Goal: Use online tool/utility: Utilize a website feature to perform a specific function

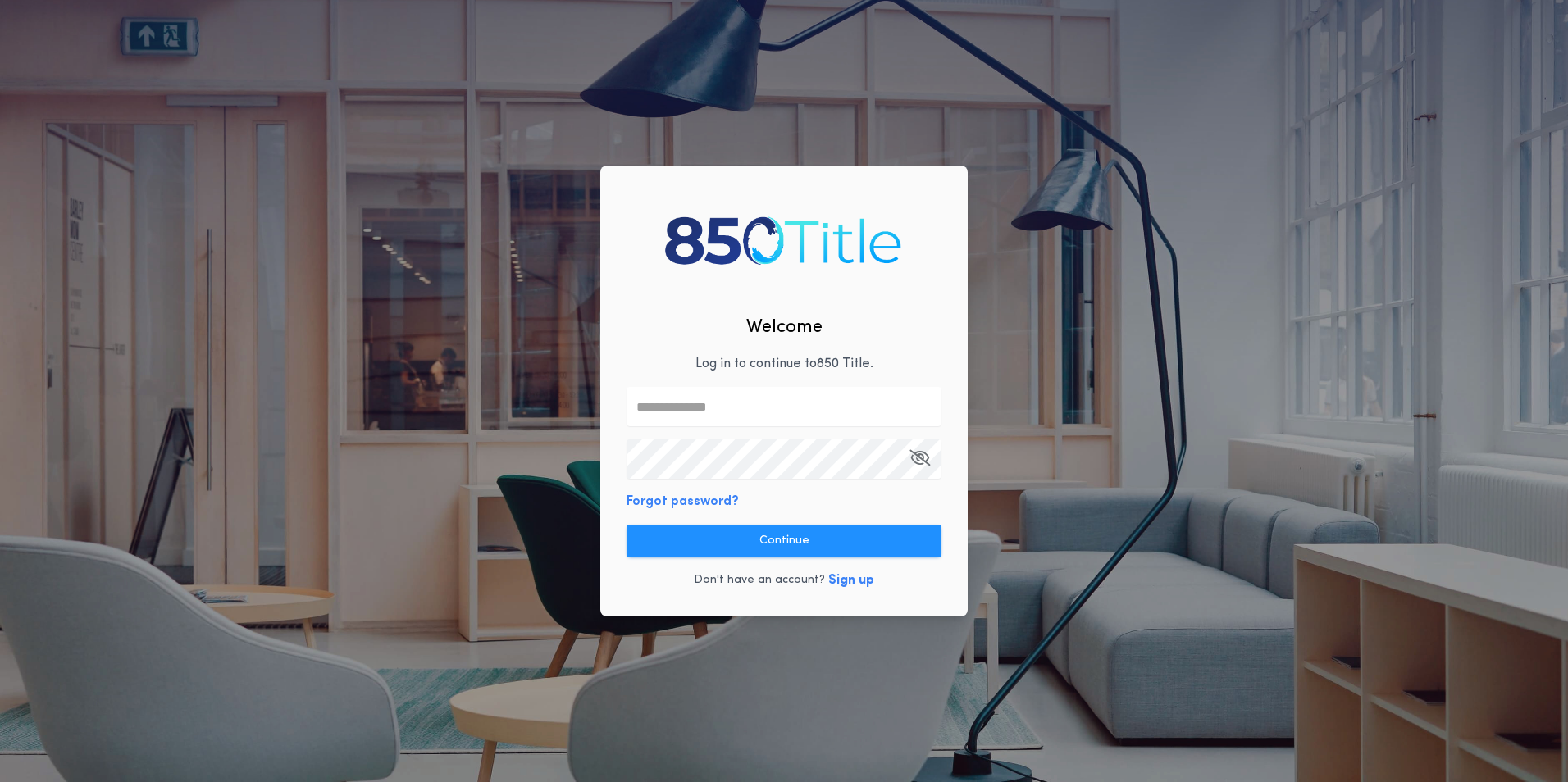
click at [723, 361] on p "Log in to continue to 850 Title ." at bounding box center [784, 363] width 178 height 19
click at [708, 407] on input "text" at bounding box center [784, 406] width 315 height 39
type input "**********"
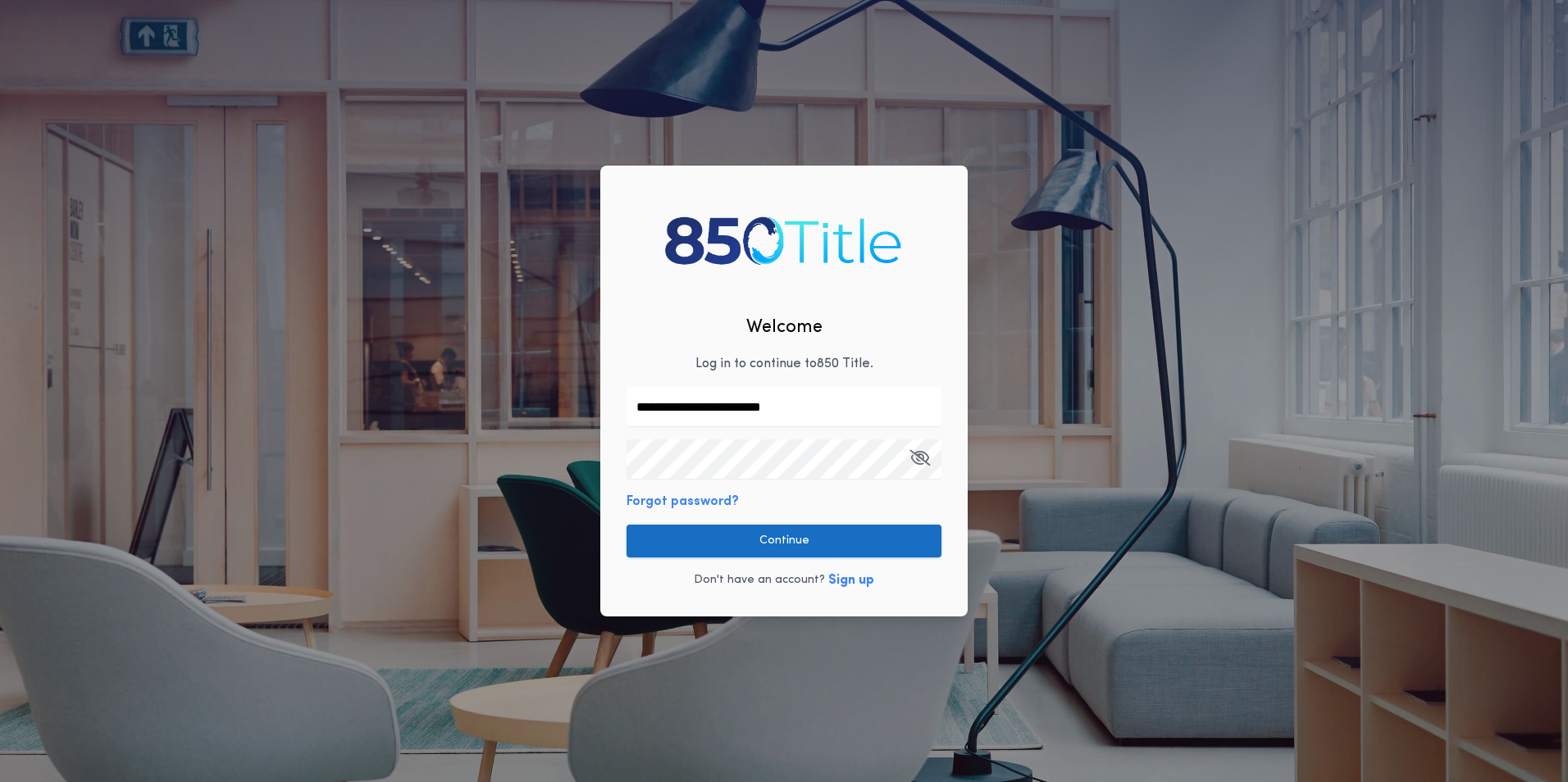
click at [779, 540] on button "Continue" at bounding box center [784, 540] width 315 height 33
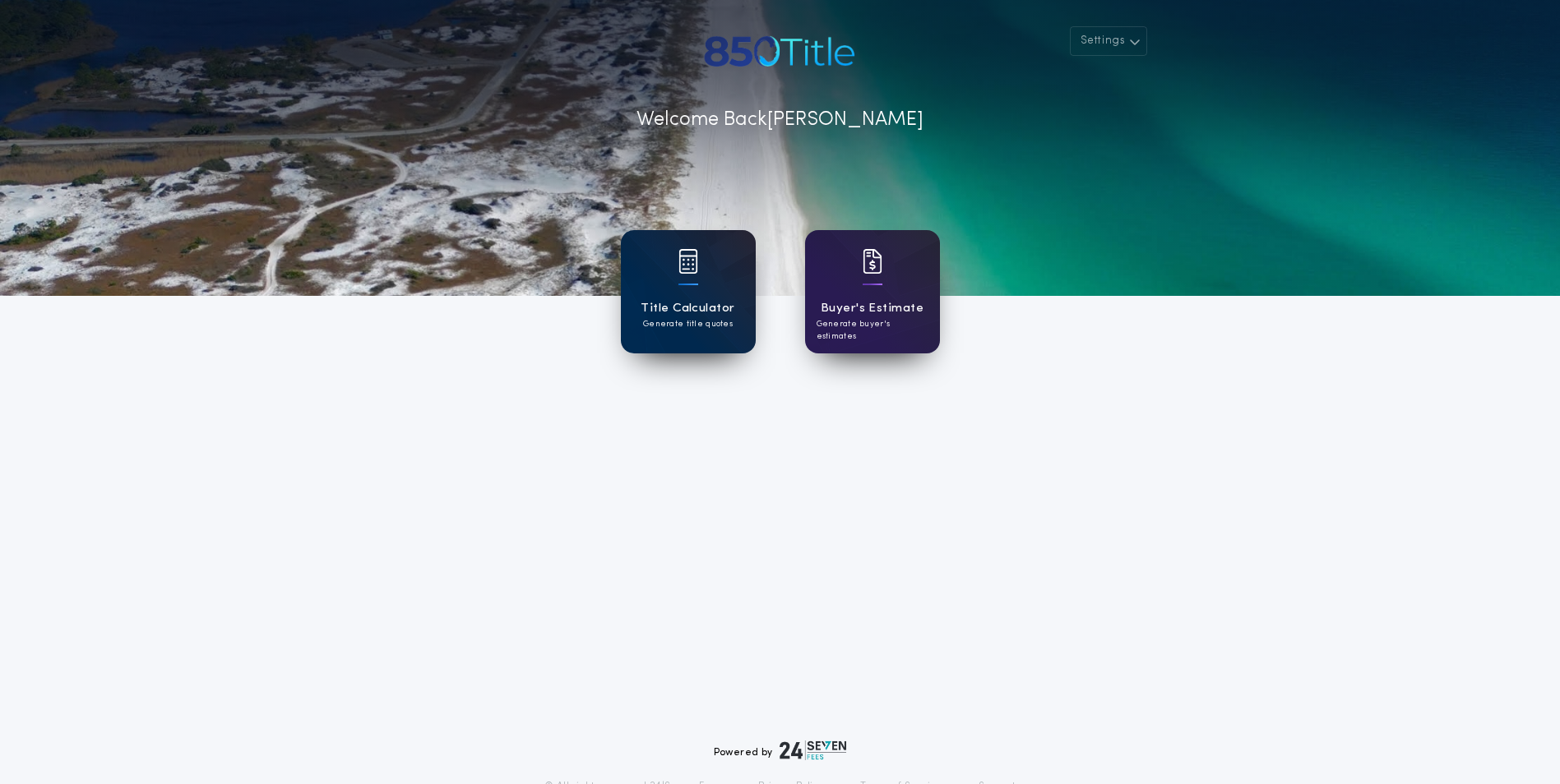
click at [687, 268] on img at bounding box center [687, 261] width 19 height 24
click at [875, 292] on div at bounding box center [872, 272] width 19 height 46
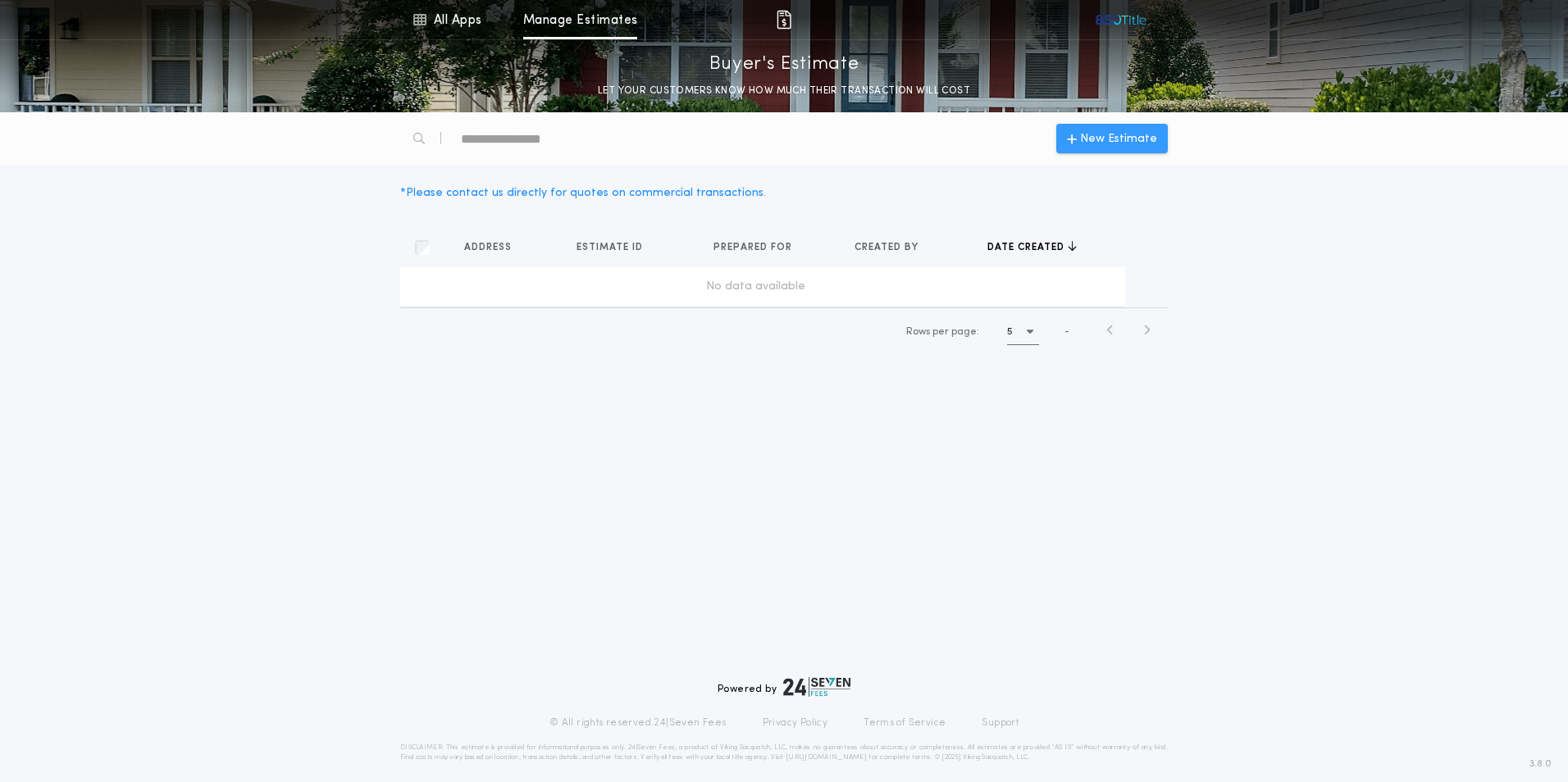
click at [1076, 133] on icon "button" at bounding box center [1072, 138] width 10 height 13
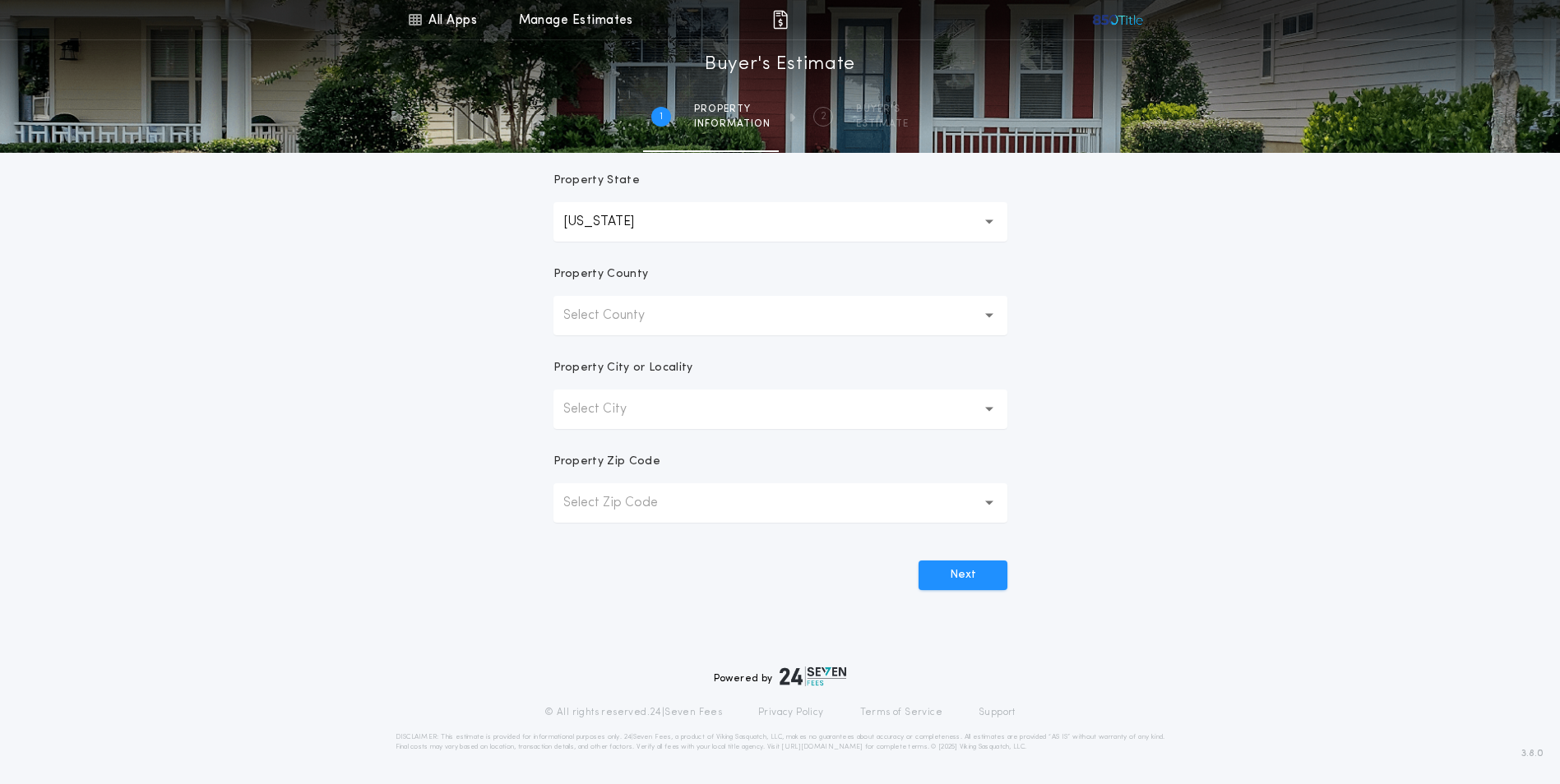
scroll to position [287, 0]
click at [967, 492] on button "Select Zip Code" at bounding box center [780, 502] width 454 height 40
